Goal: Transaction & Acquisition: Obtain resource

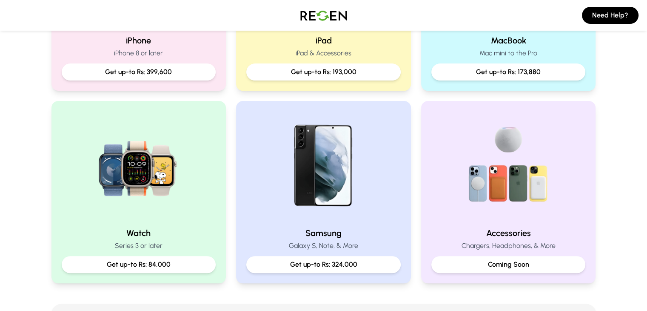
scroll to position [287, 0]
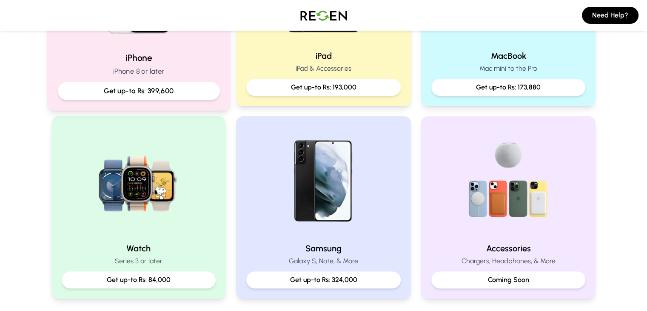
click at [140, 46] on div "iPhone iPhone 8 or later Get up-to Rs: 399,600" at bounding box center [138, 14] width 183 height 191
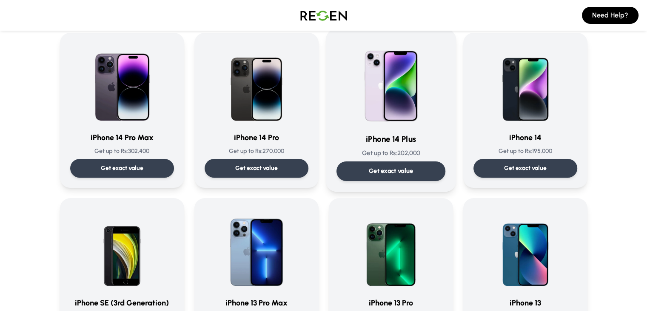
scroll to position [227, 0]
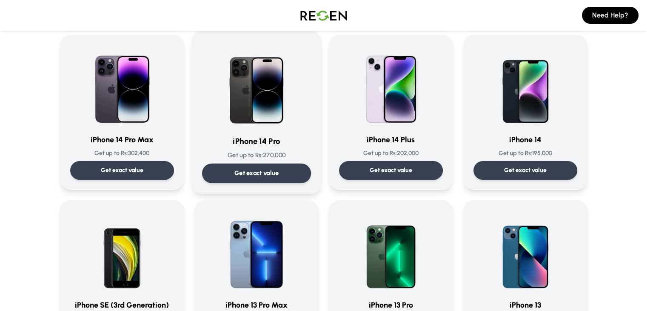
click at [275, 175] on p "Get exact value" at bounding box center [256, 172] width 45 height 9
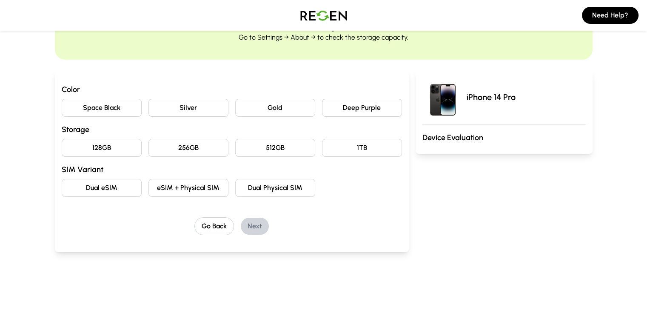
scroll to position [22, 0]
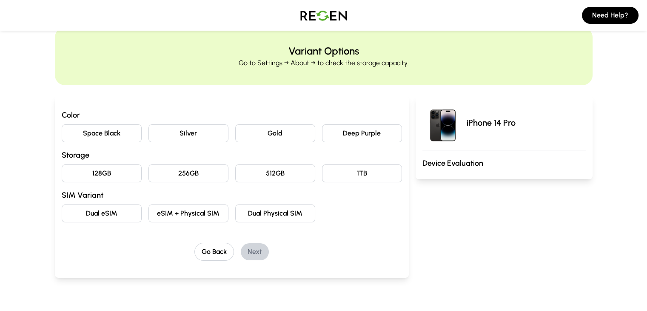
click at [352, 131] on button "Deep Purple" at bounding box center [362, 133] width 80 height 18
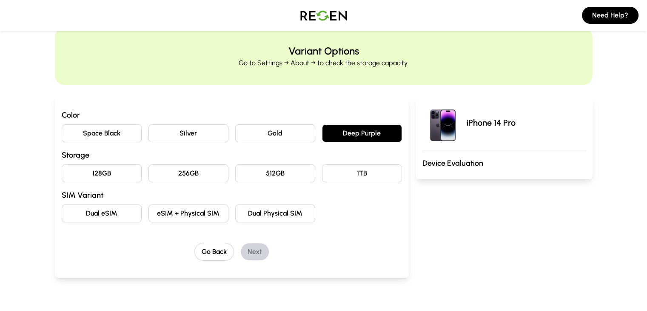
click at [95, 174] on button "128GB" at bounding box center [102, 173] width 80 height 18
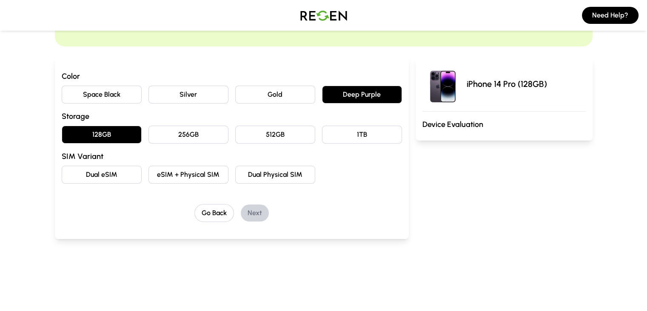
scroll to position [65, 0]
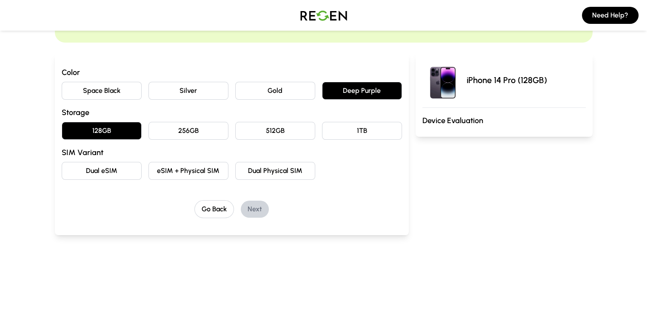
click at [155, 171] on button "eSIM + Physical SIM" at bounding box center [188, 171] width 80 height 18
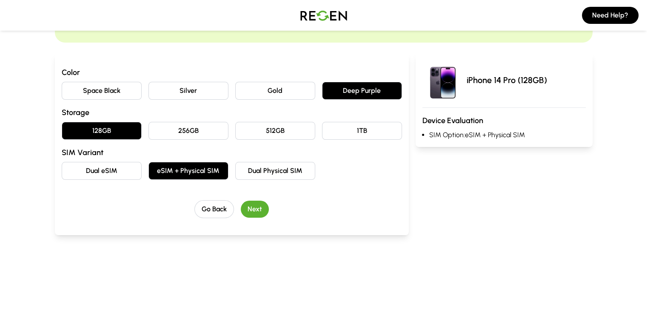
click at [241, 207] on button "Next" at bounding box center [255, 208] width 28 height 17
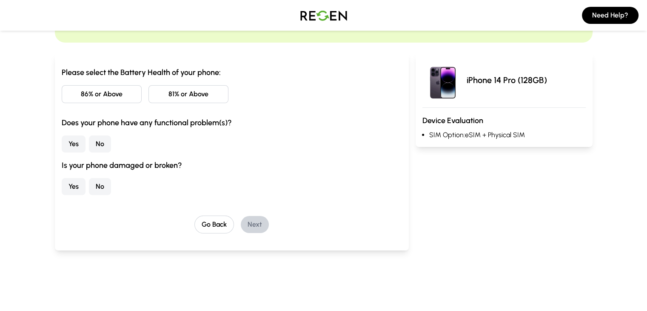
click at [62, 142] on button "Yes" at bounding box center [74, 143] width 24 height 17
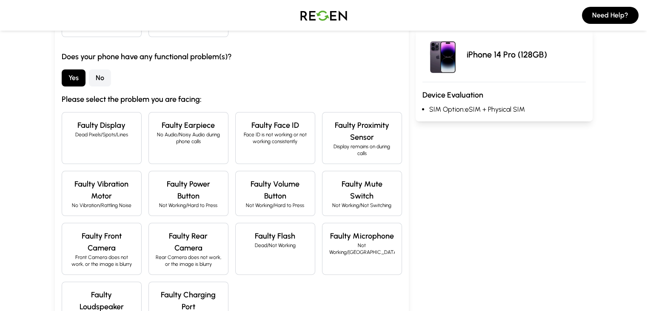
scroll to position [136, 0]
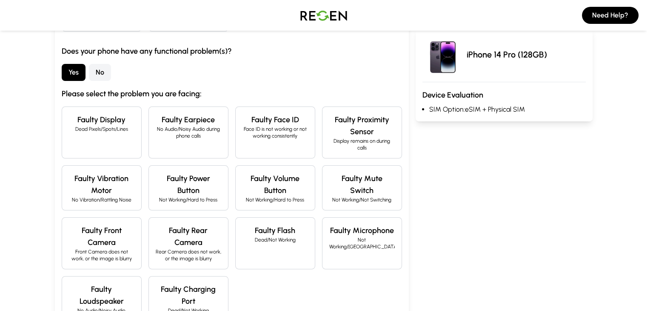
click at [183, 248] on p "Rear Camera does not work, or the image is blurry" at bounding box center [189, 255] width 66 height 14
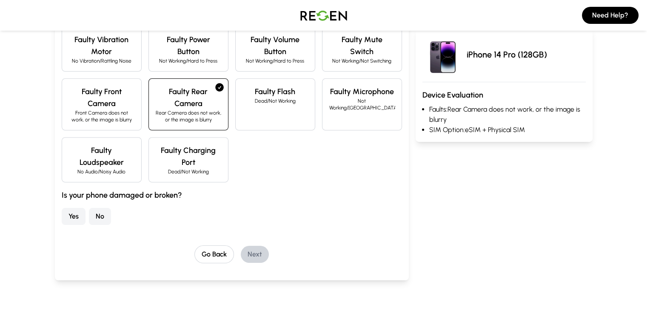
scroll to position [274, 0]
click at [199, 246] on button "Go Back" at bounding box center [214, 255] width 40 height 18
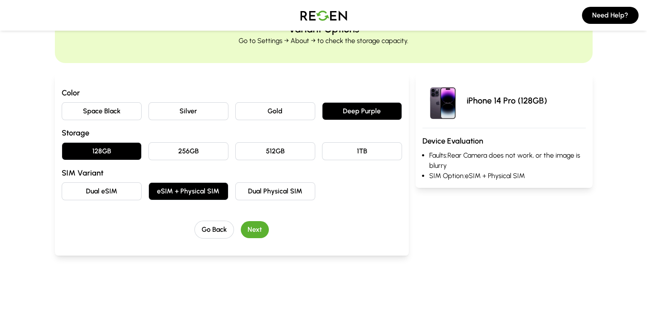
scroll to position [0, 0]
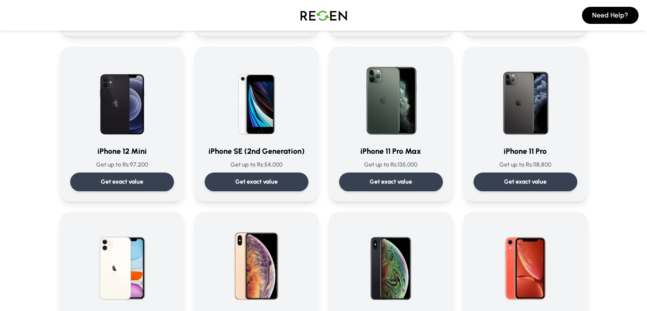
scroll to position [709, 0]
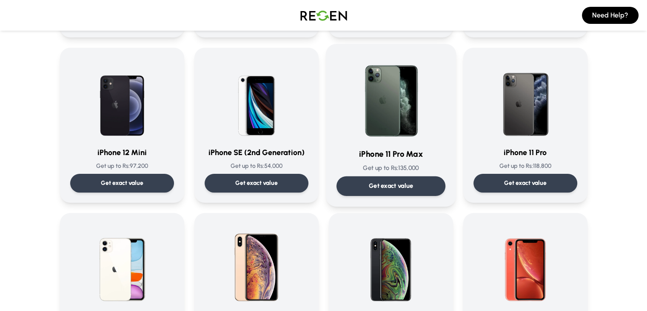
click at [403, 183] on p "Get exact value" at bounding box center [390, 185] width 45 height 9
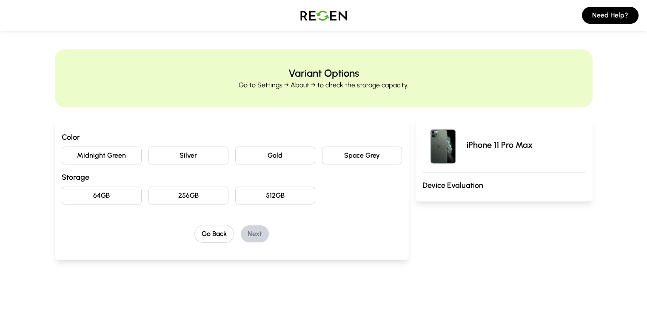
click at [290, 193] on button "512GB" at bounding box center [275, 195] width 80 height 18
click at [178, 160] on button "Silver" at bounding box center [188, 155] width 80 height 18
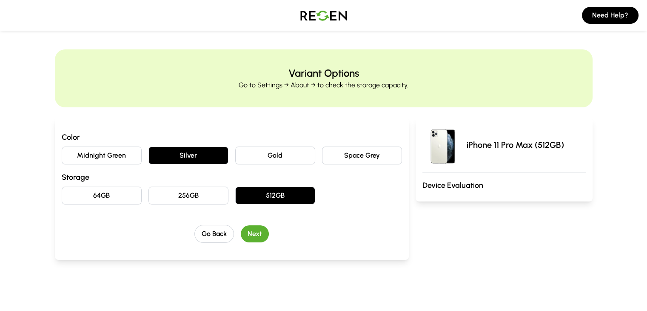
click at [241, 233] on button "Next" at bounding box center [255, 233] width 28 height 17
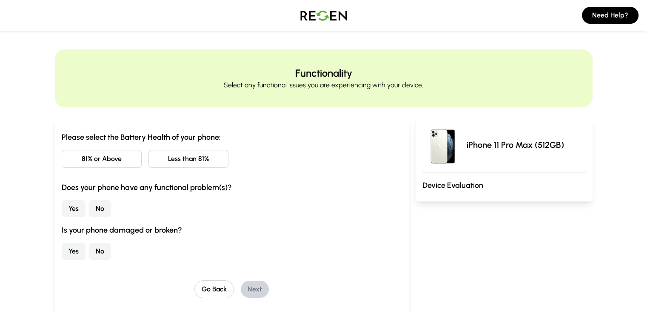
click at [164, 157] on button "Less than 81%" at bounding box center [188, 159] width 80 height 18
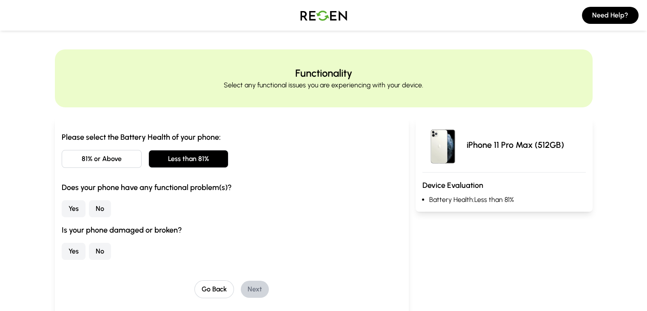
click at [62, 207] on button "Yes" at bounding box center [74, 208] width 24 height 17
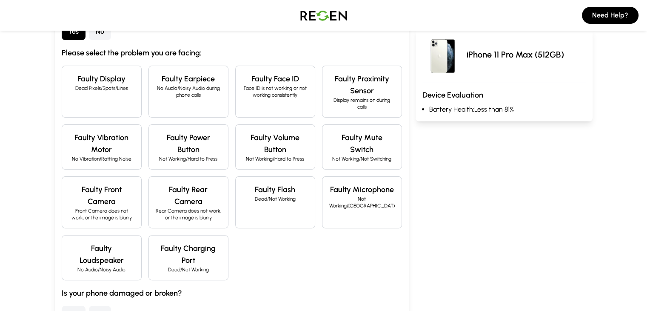
scroll to position [177, 0]
click at [169, 207] on p "Rear Camera does not work, or the image is blurry" at bounding box center [189, 214] width 66 height 14
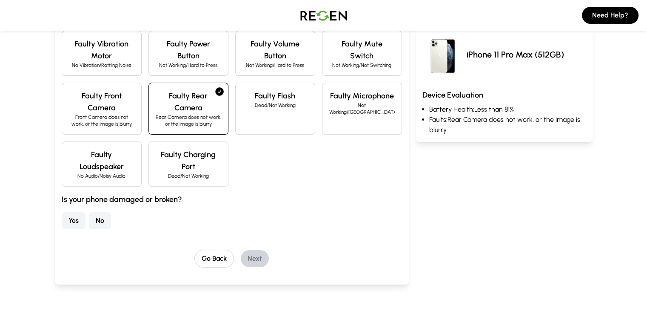
scroll to position [272, 0]
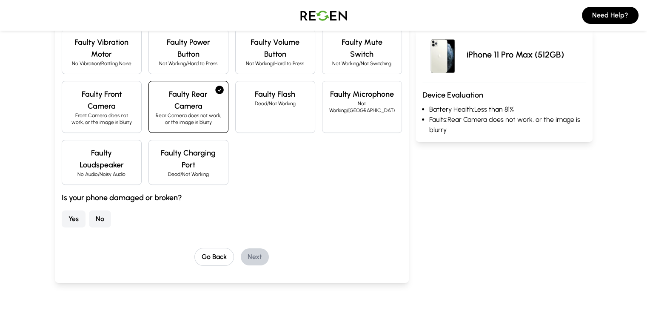
click at [89, 210] on button "No" at bounding box center [100, 218] width 22 height 17
click at [241, 248] on button "Next" at bounding box center [255, 256] width 28 height 17
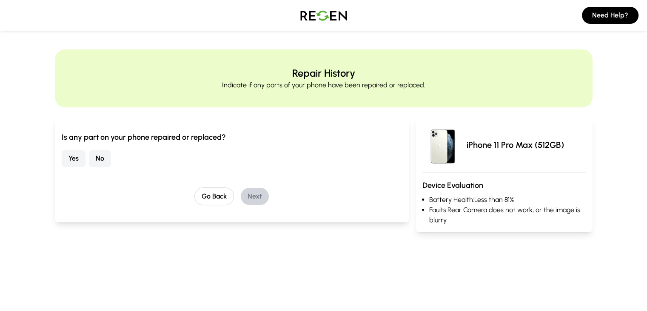
click at [89, 158] on button "No" at bounding box center [100, 158] width 22 height 17
click at [241, 196] on button "Next" at bounding box center [255, 196] width 28 height 17
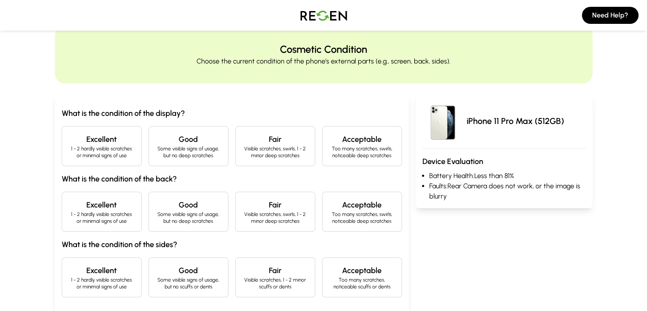
scroll to position [31, 0]
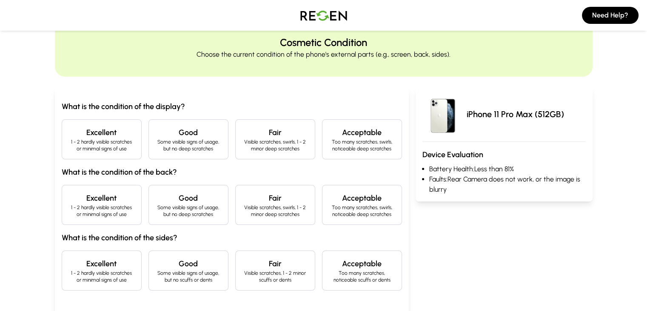
click at [90, 144] on p "1 - 2 hardly visible scratches or minimal signs of use" at bounding box center [102, 145] width 66 height 14
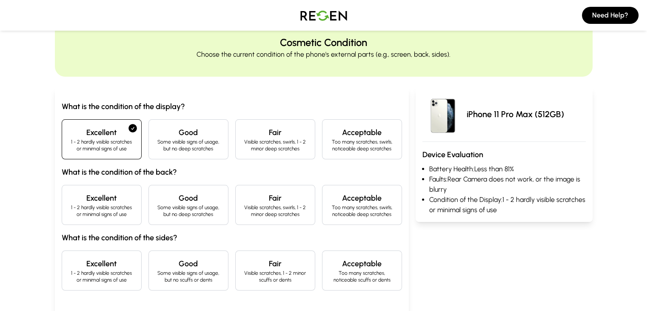
scroll to position [60, 0]
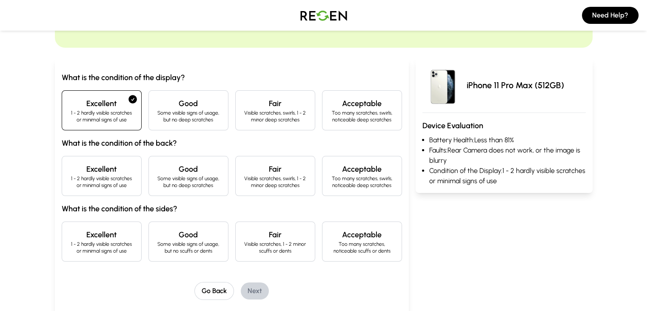
click at [92, 168] on h4 "Excellent" at bounding box center [102, 169] width 66 height 12
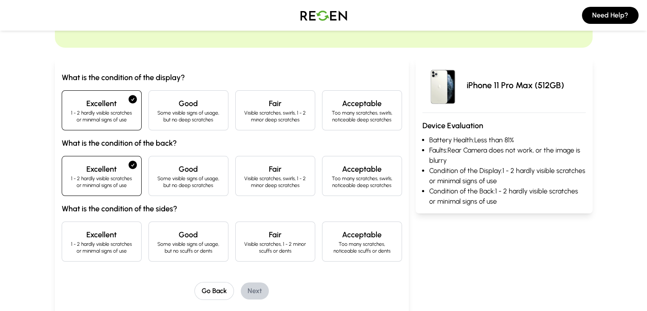
scroll to position [80, 0]
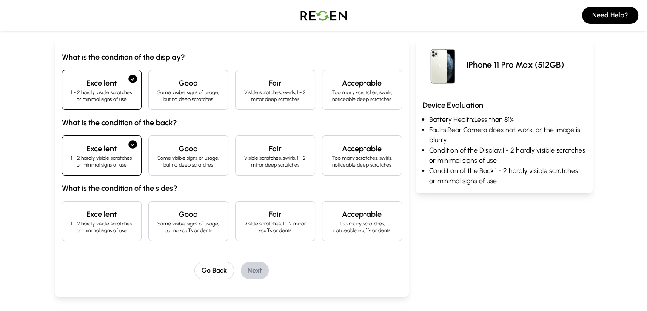
click at [156, 220] on p "Some visible signs of usage, but no scuffs or dents" at bounding box center [189, 227] width 66 height 14
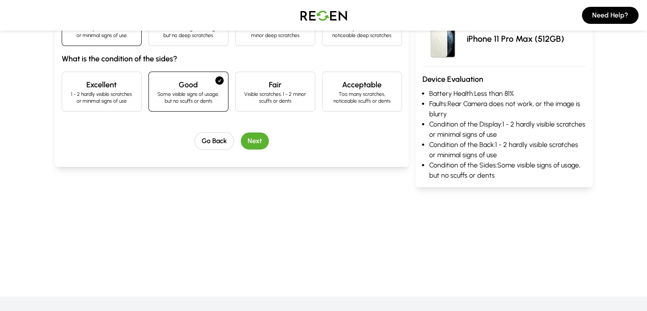
scroll to position [209, 0]
click at [241, 141] on button "Next" at bounding box center [255, 140] width 28 height 17
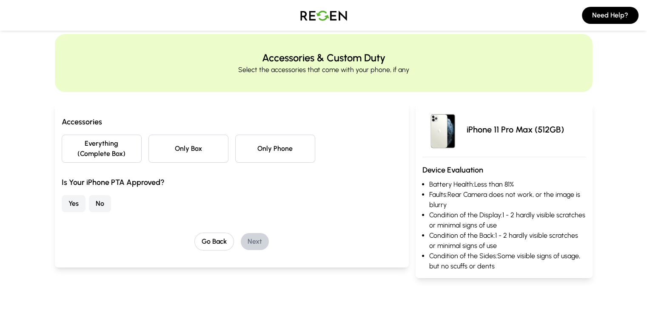
scroll to position [2, 0]
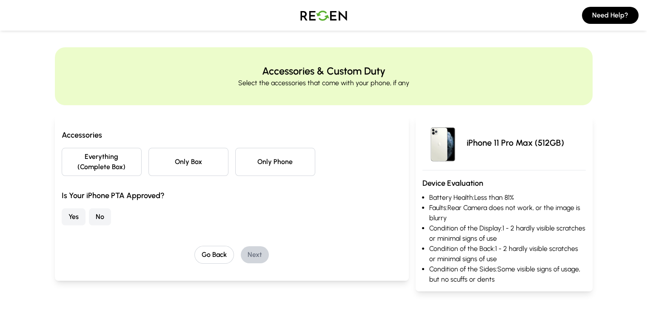
click at [251, 160] on button "Only Phone" at bounding box center [275, 162] width 80 height 28
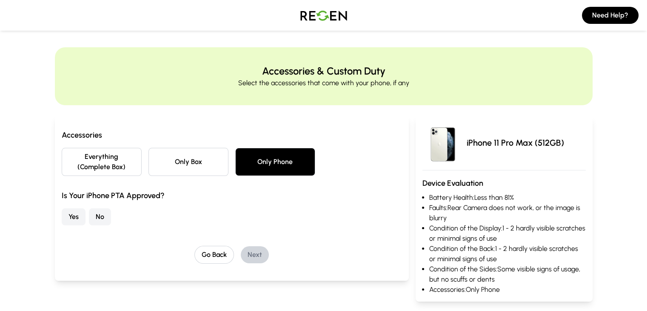
click at [89, 208] on button "No" at bounding box center [100, 216] width 22 height 17
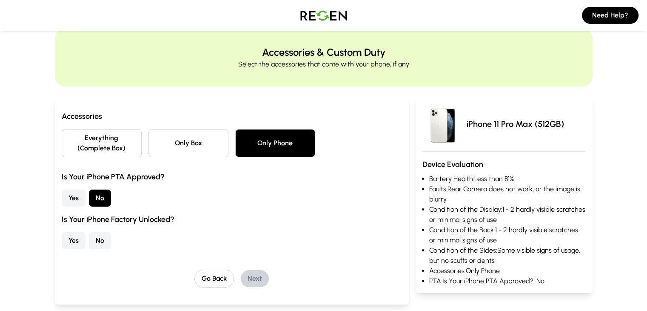
scroll to position [22, 0]
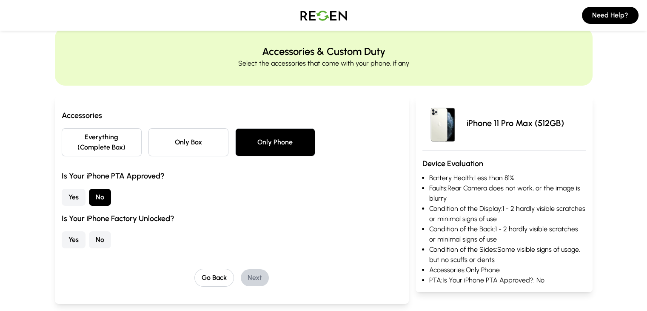
click at [89, 231] on button "No" at bounding box center [100, 239] width 22 height 17
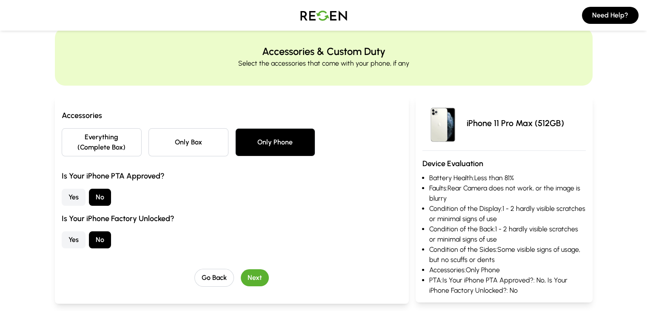
click at [241, 269] on button "Next" at bounding box center [255, 277] width 28 height 17
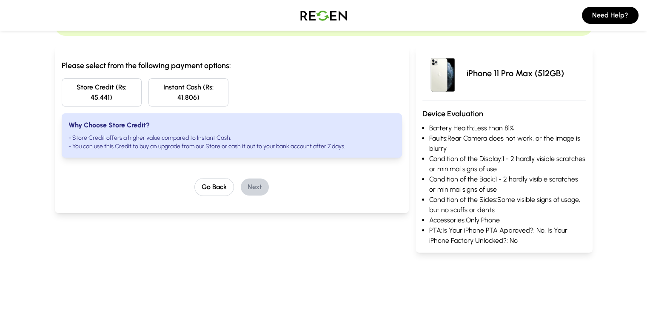
scroll to position [73, 0]
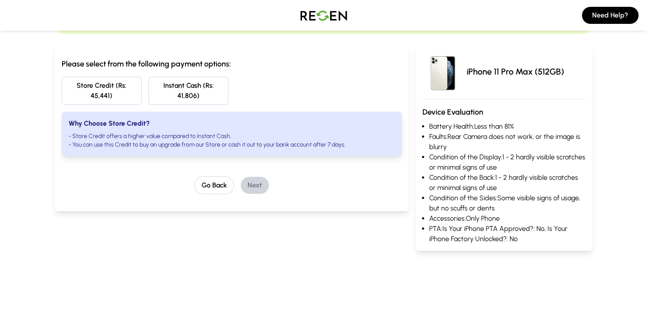
click at [445, 193] on ul "Battery Health: Less than 81% Faults: Rear Camera does not work, or the image i…" at bounding box center [503, 182] width 163 height 123
